Goal: Information Seeking & Learning: Learn about a topic

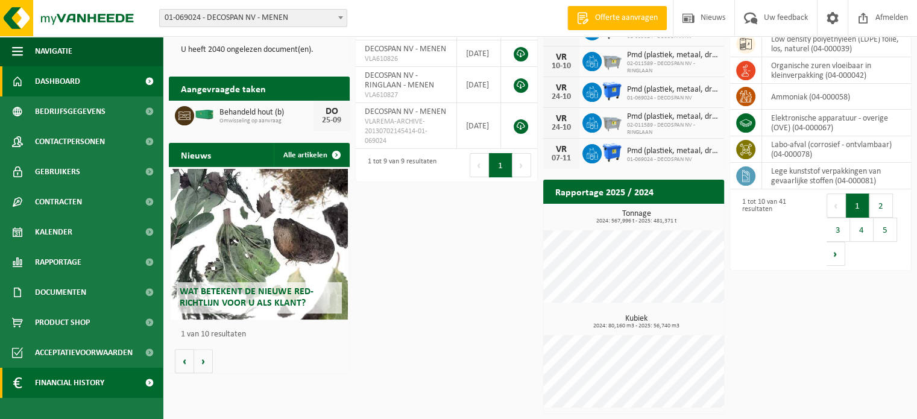
click at [61, 382] on span "Financial History" at bounding box center [69, 383] width 69 height 30
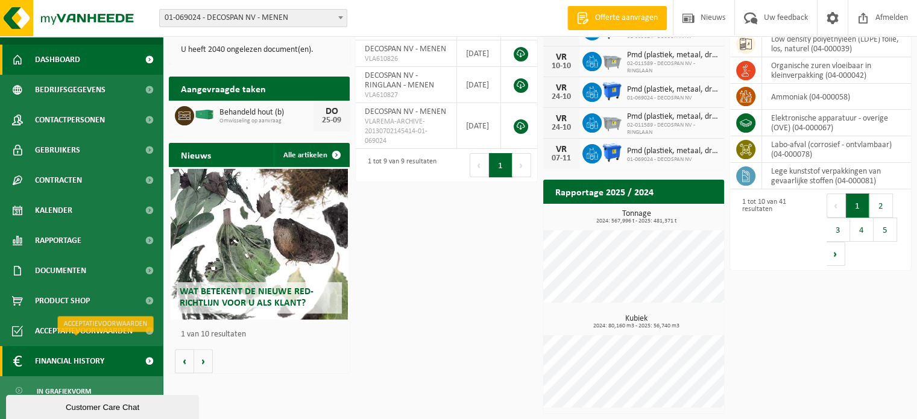
scroll to position [34, 0]
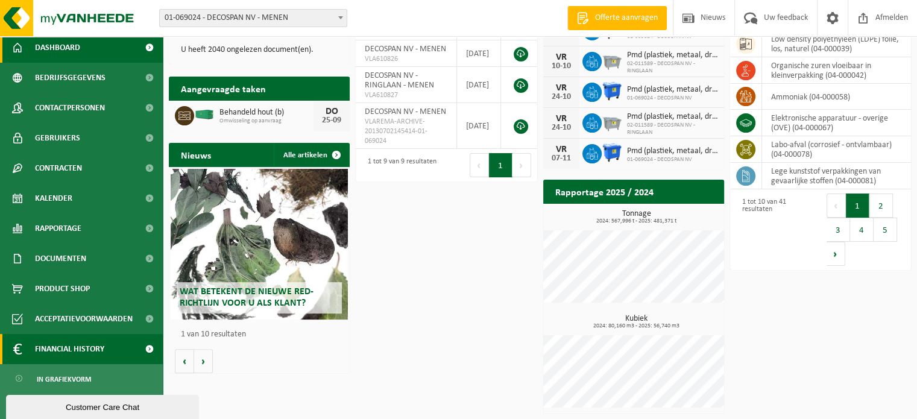
click at [74, 351] on span "Financial History" at bounding box center [69, 349] width 69 height 30
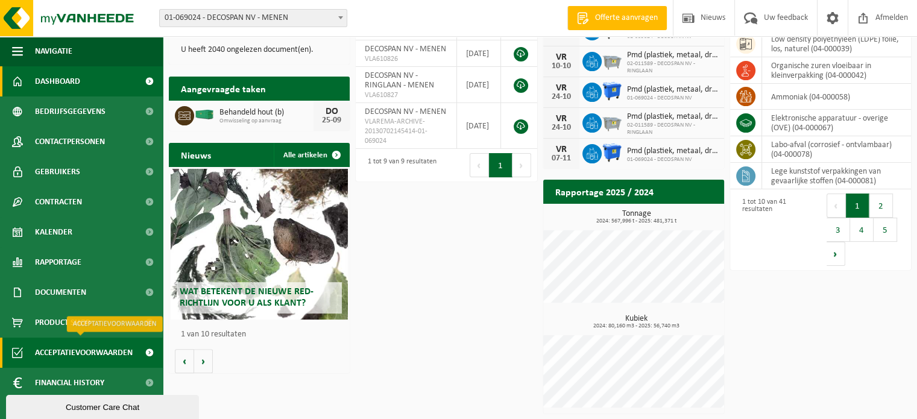
scroll to position [0, 0]
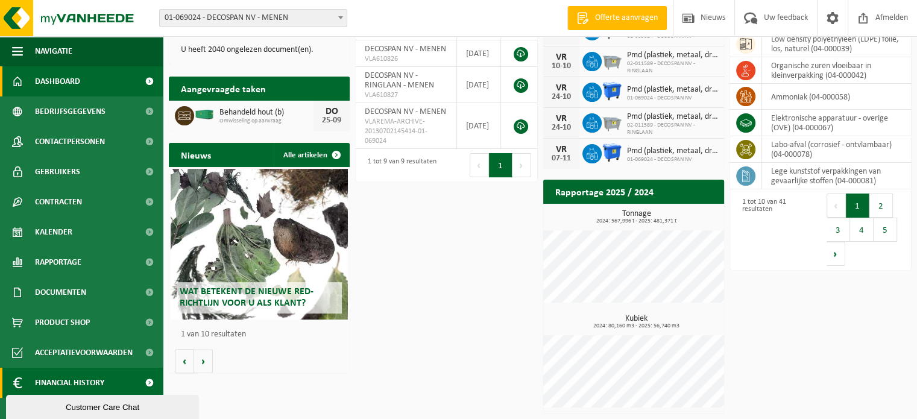
click at [82, 380] on span "Financial History" at bounding box center [69, 383] width 69 height 30
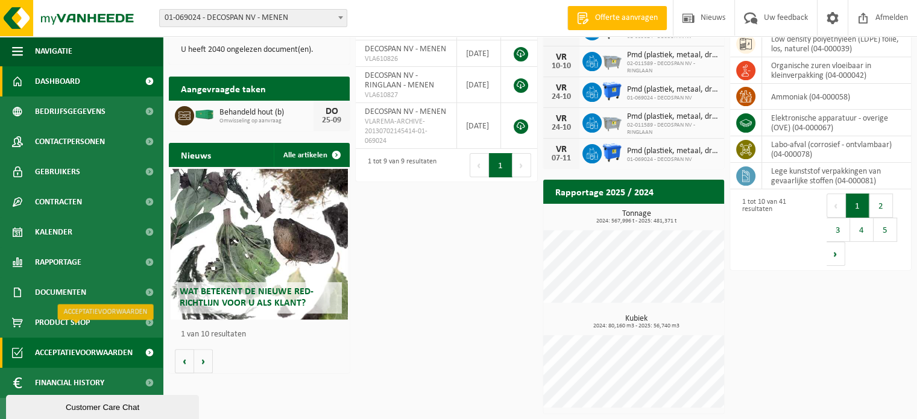
scroll to position [34, 0]
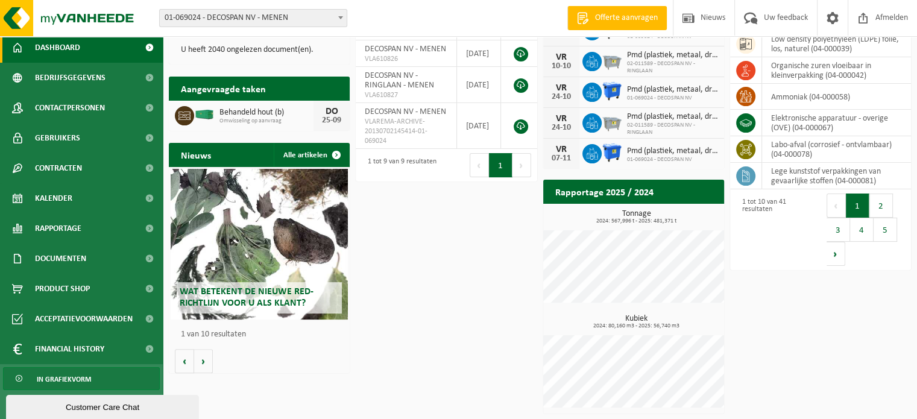
click at [70, 375] on span "In grafiekvorm" at bounding box center [64, 379] width 54 height 23
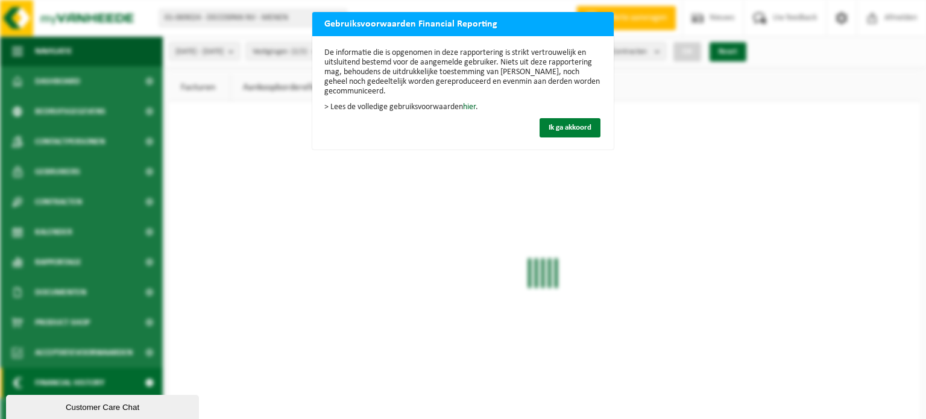
click at [567, 125] on span "Ik ga akkoord" at bounding box center [569, 128] width 43 height 8
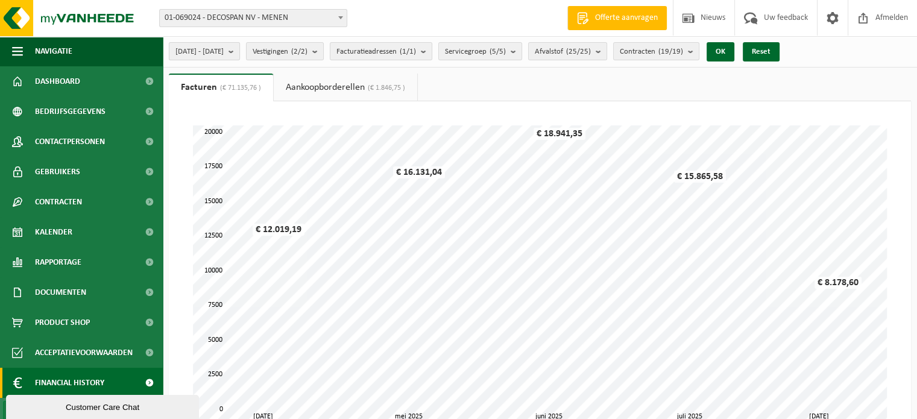
click at [240, 55] on button "2025-04-01 - 2025-09-24" at bounding box center [204, 51] width 71 height 18
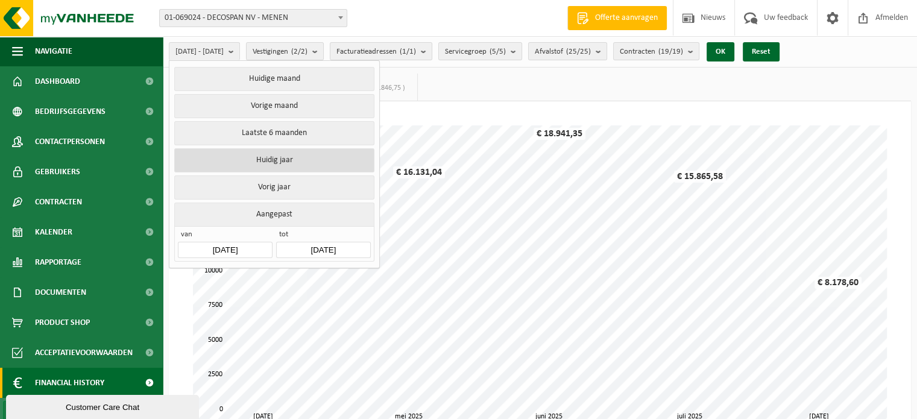
click at [311, 158] on button "Huidig jaar" at bounding box center [273, 160] width 199 height 24
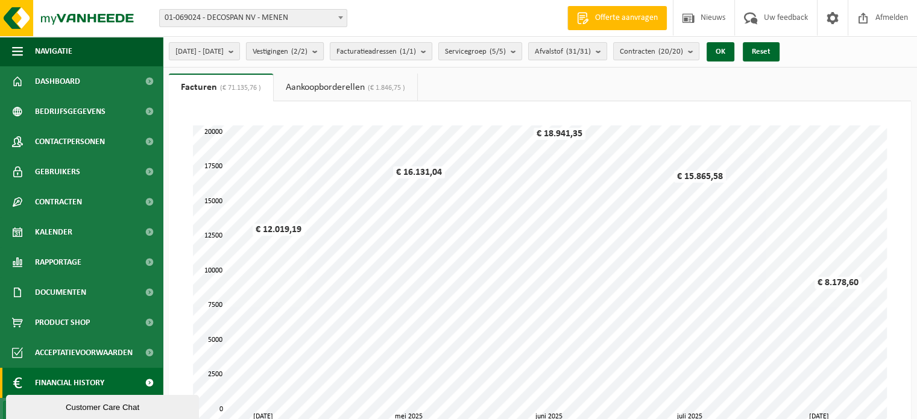
click at [307, 48] on count "(2/2)" at bounding box center [299, 52] width 16 height 8
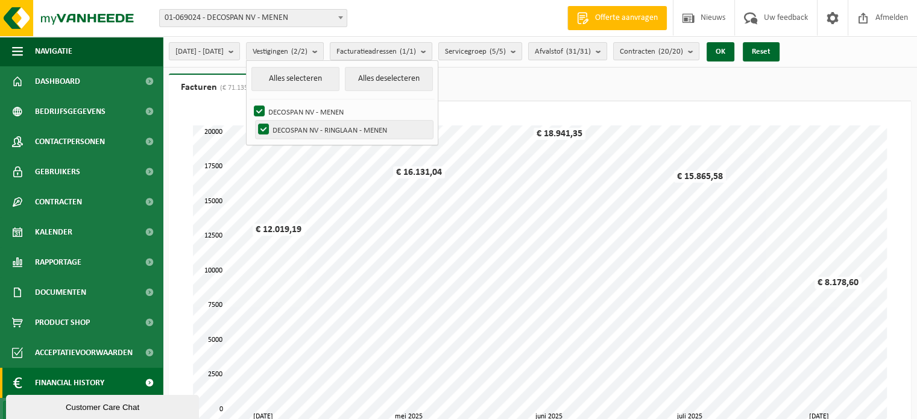
click at [290, 130] on label "DECOSPAN NV - RINGLAAN - MENEN" at bounding box center [344, 130] width 177 height 18
click at [254, 121] on input "DECOSPAN NV - RINGLAAN - MENEN" at bounding box center [253, 120] width 1 height 1
checkbox input "false"
click at [411, 7] on div "Vestiging: 01-069024 - DECOSPAN NV - MENEN 02-011589 - DECOSPAN NV - RINGLAAN -…" at bounding box center [458, 18] width 917 height 37
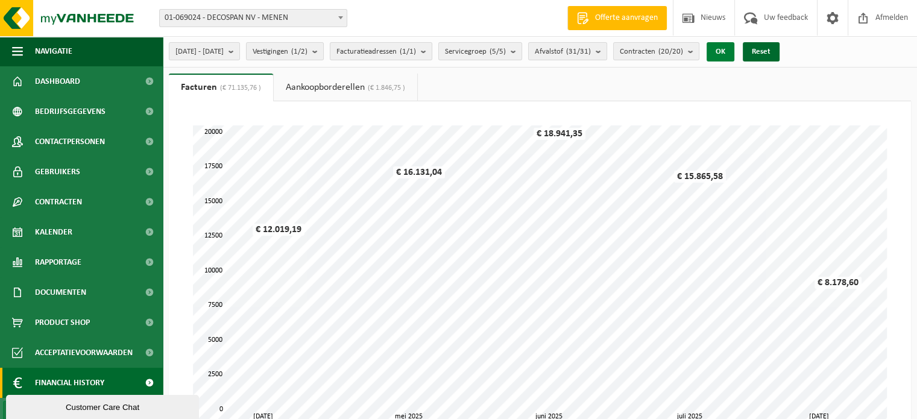
click at [734, 51] on button "OK" at bounding box center [720, 51] width 28 height 19
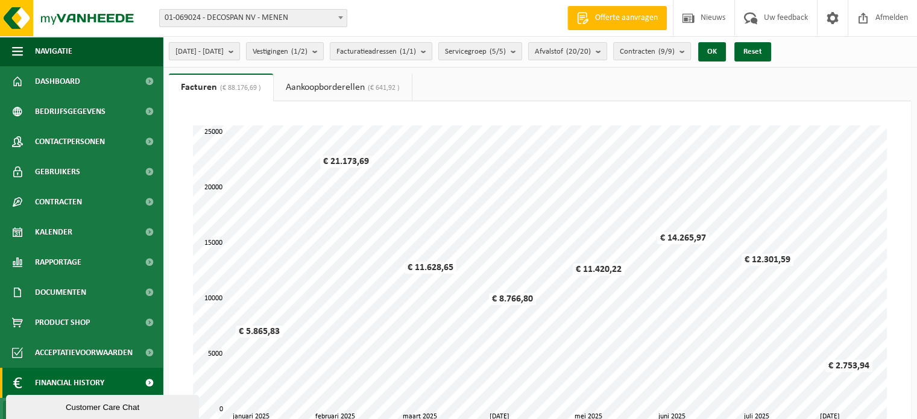
click at [239, 54] on b "submit" at bounding box center [233, 51] width 11 height 17
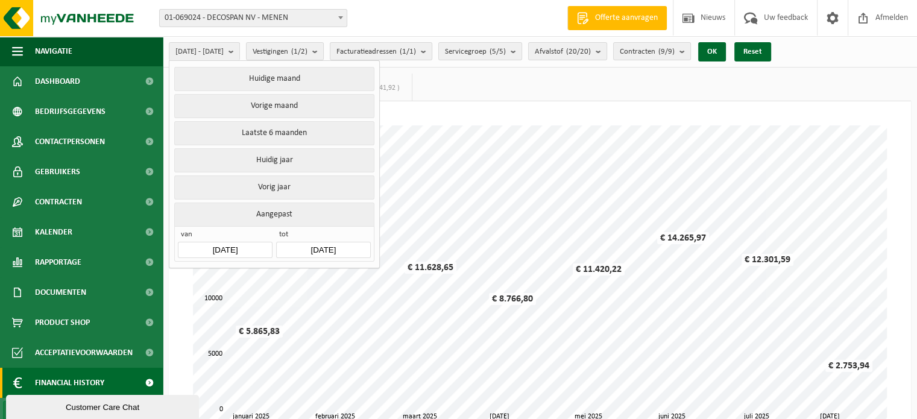
click at [451, 2] on div "Vestiging: 01-069024 - DECOSPAN NV - MENEN 02-011589 - DECOSPAN NV - RINGLAAN -…" at bounding box center [458, 18] width 917 height 37
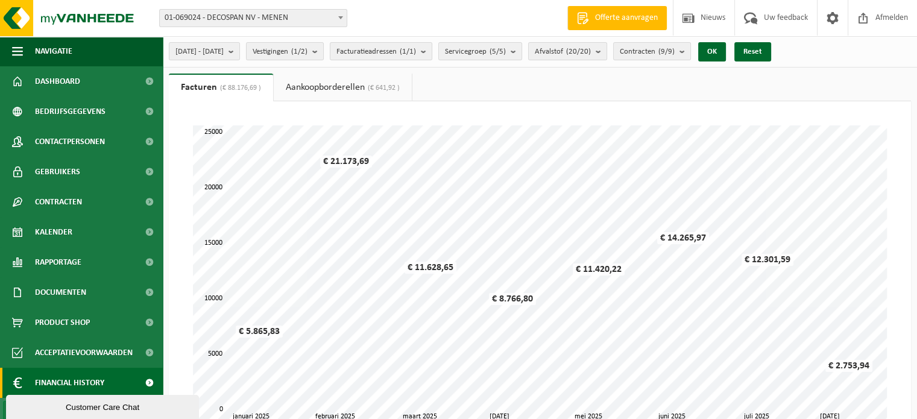
click at [350, 91] on link "Aankoopborderellen (€ 641,92 )" at bounding box center [343, 88] width 138 height 28
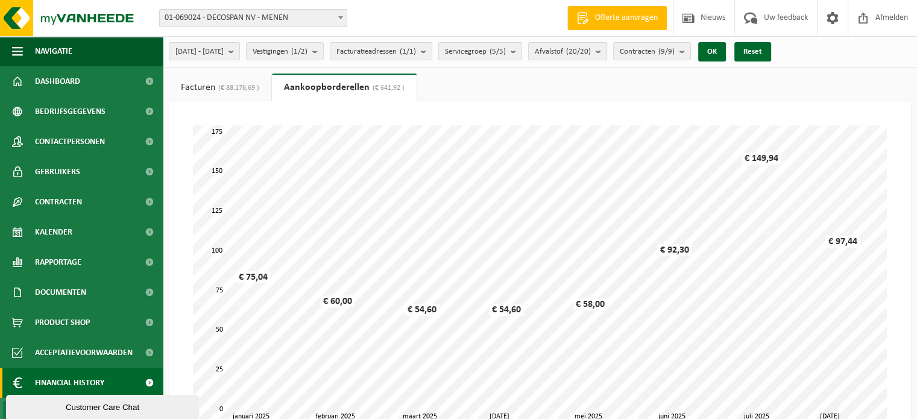
click at [219, 87] on span "(€ 88.176,69 )" at bounding box center [237, 87] width 44 height 7
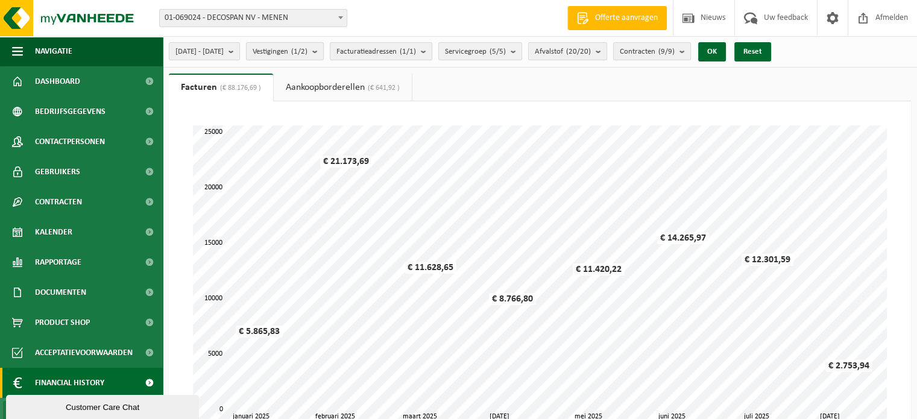
click at [307, 50] on span "Vestigingen (1/2)" at bounding box center [279, 52] width 55 height 18
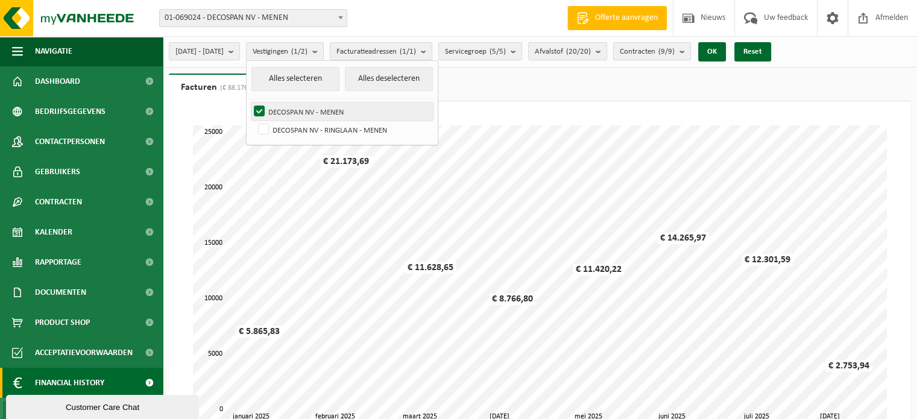
click at [286, 108] on label "DECOSPAN NV - MENEN" at bounding box center [341, 111] width 181 height 18
click at [249, 102] on input "DECOSPAN NV - MENEN" at bounding box center [249, 102] width 1 height 1
checkbox input "false"
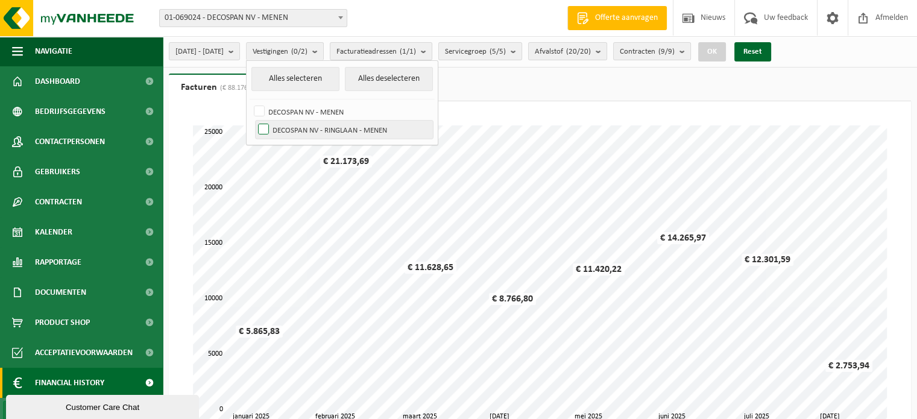
click at [295, 128] on label "DECOSPAN NV - RINGLAAN - MENEN" at bounding box center [344, 130] width 177 height 18
click at [254, 121] on input "DECOSPAN NV - RINGLAAN - MENEN" at bounding box center [253, 120] width 1 height 1
checkbox input "true"
click at [726, 55] on button "OK" at bounding box center [712, 51] width 28 height 19
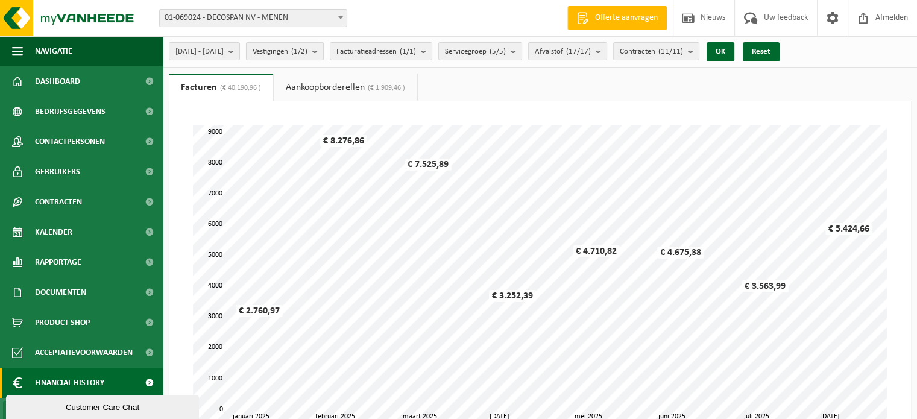
click at [324, 57] on button "Vestigingen (1/2)" at bounding box center [285, 51] width 78 height 18
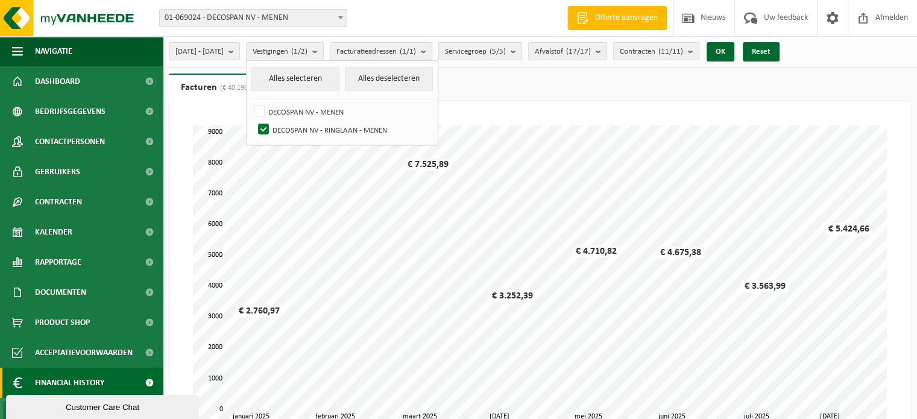
click at [669, 102] on div "Even geduld. Door de grote hoeveelheid gegevens duurt het laden even. februari …" at bounding box center [540, 305] width 742 height 409
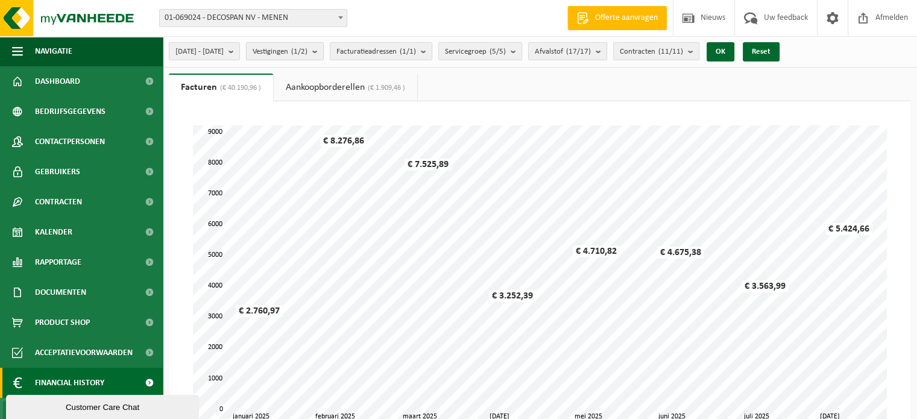
click at [307, 49] on span "Vestigingen (1/2)" at bounding box center [279, 52] width 55 height 18
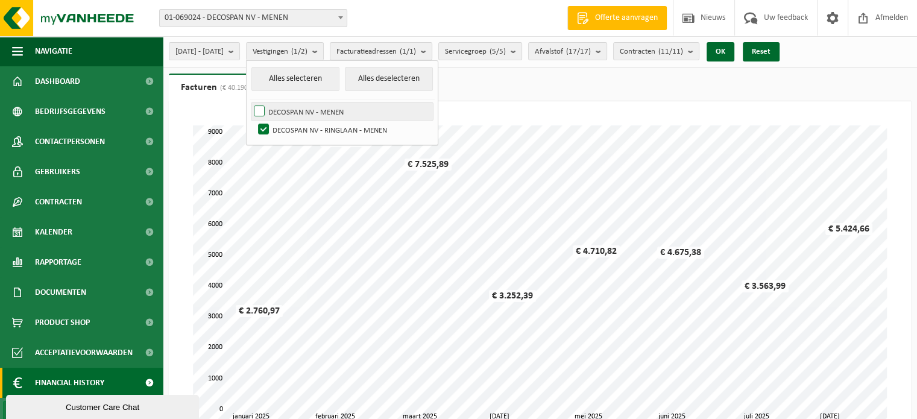
click at [316, 110] on label "DECOSPAN NV - MENEN" at bounding box center [341, 111] width 181 height 18
click at [249, 102] on input "DECOSPAN NV - MENEN" at bounding box center [249, 102] width 1 height 1
checkbox input "true"
click at [313, 132] on label "DECOSPAN NV - RINGLAAN - MENEN" at bounding box center [344, 130] width 177 height 18
click at [254, 121] on input "DECOSPAN NV - RINGLAAN - MENEN" at bounding box center [253, 120] width 1 height 1
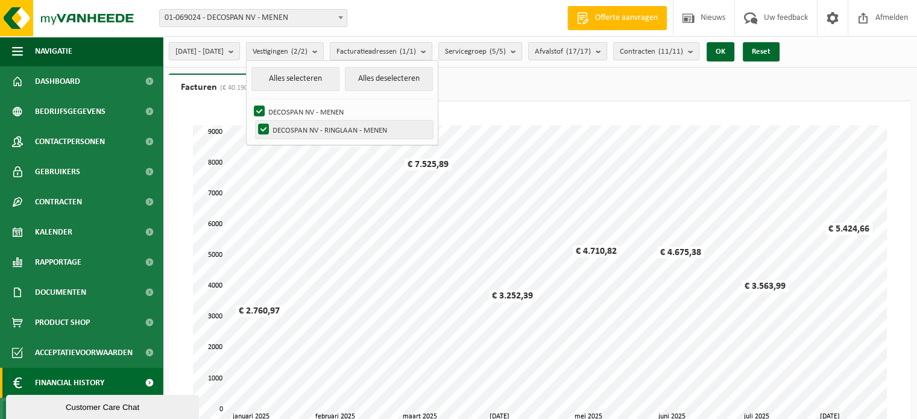
checkbox input "false"
click at [734, 57] on button "OK" at bounding box center [720, 51] width 28 height 19
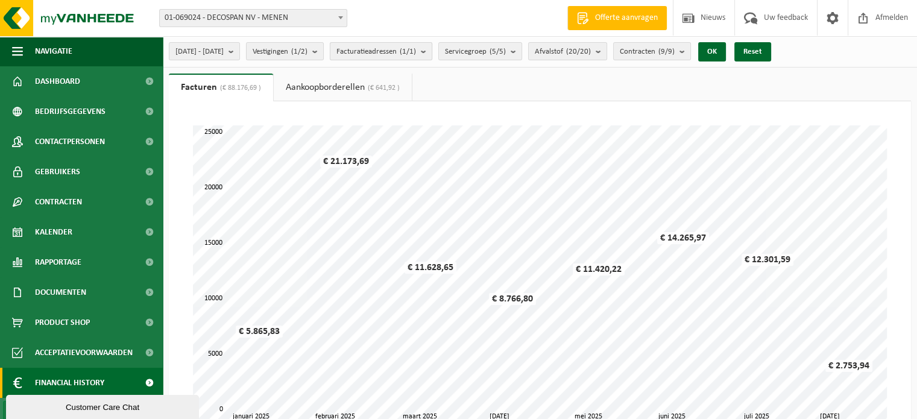
click at [416, 46] on span "Facturatieadressen (1/1)" at bounding box center [376, 52] width 80 height 18
click at [506, 51] on span "Servicegroep (5/5)" at bounding box center [475, 52] width 61 height 18
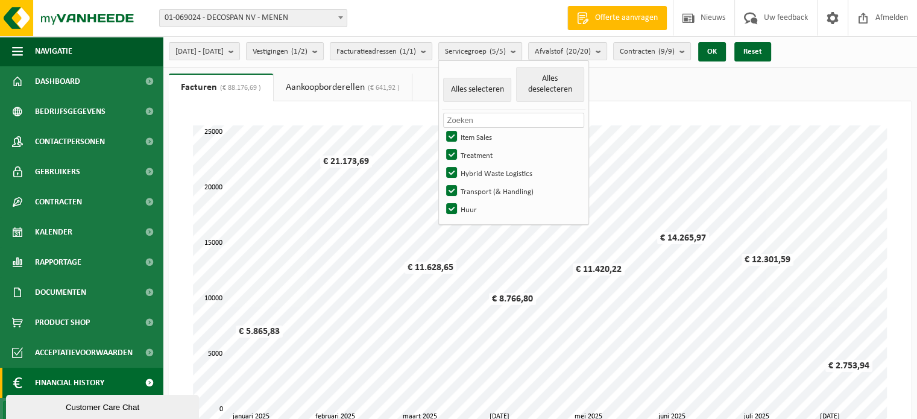
click at [504, 49] on span "Servicegroep (5/5)" at bounding box center [475, 52] width 61 height 18
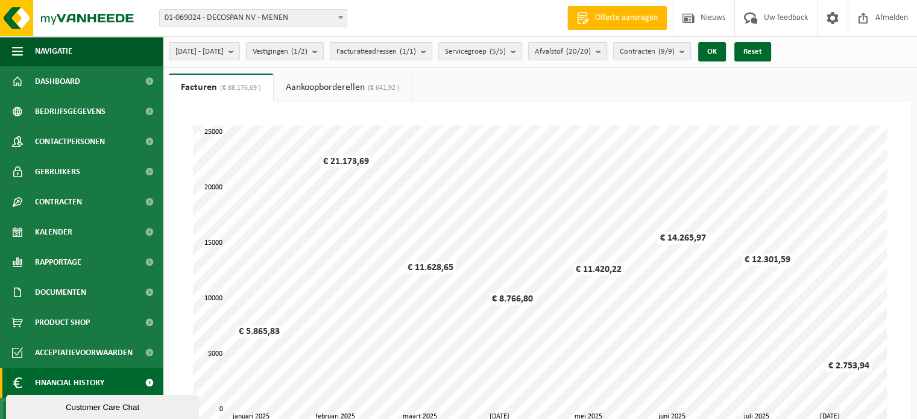
click at [591, 53] on count "(20/20)" at bounding box center [578, 52] width 25 height 8
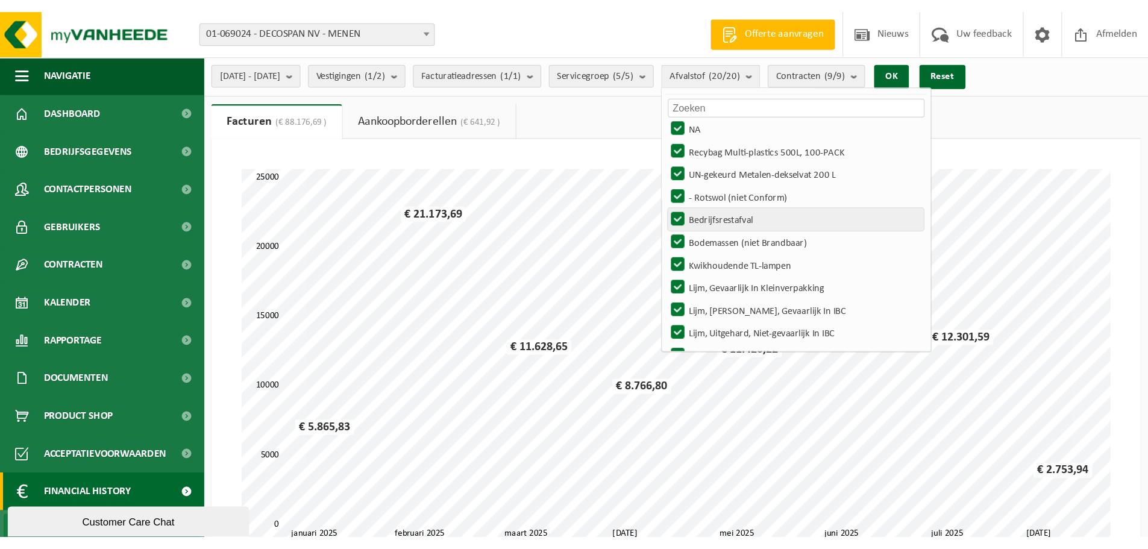
scroll to position [60, 0]
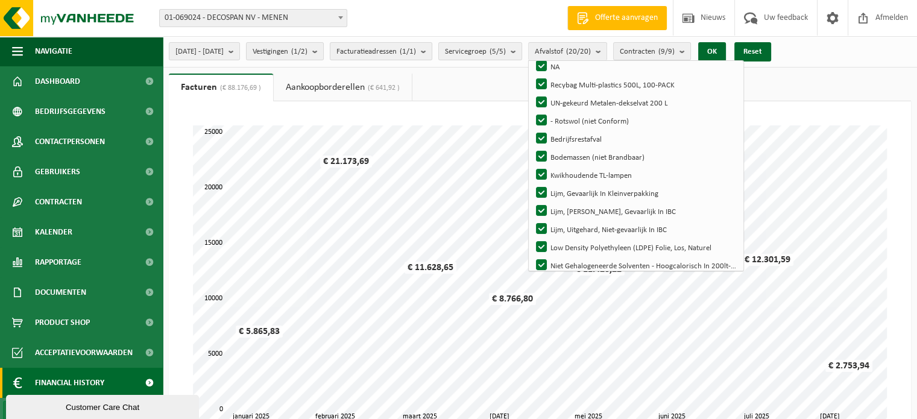
click at [888, 61] on div "2025-01-01 - 2025-09-24 Huidige maand Vorige maand Laatste 6 maanden Huidig jaa…" at bounding box center [540, 51] width 754 height 31
